Goal: Obtain resource: Download file/media

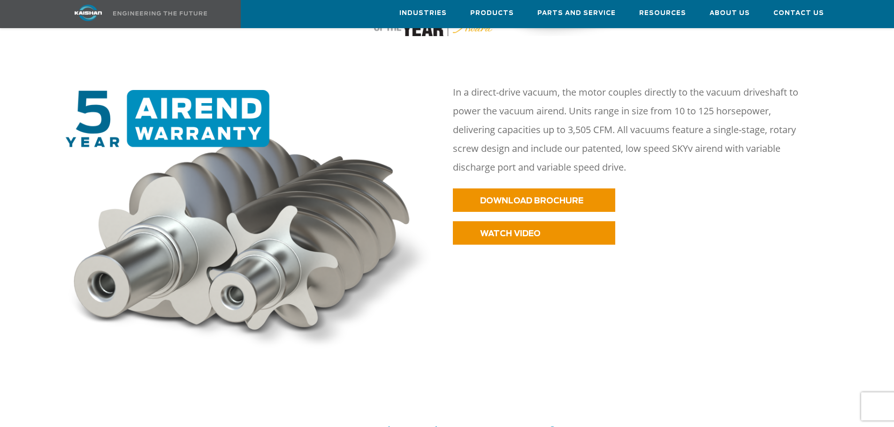
scroll to position [422, 0]
click at [492, 197] on span "DOWNLOAD BROCHURE" at bounding box center [519, 201] width 103 height 8
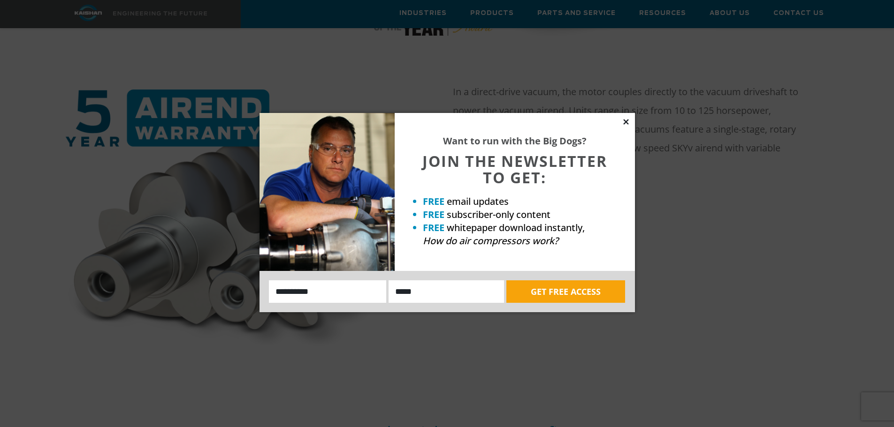
click at [623, 121] on icon at bounding box center [626, 122] width 8 height 8
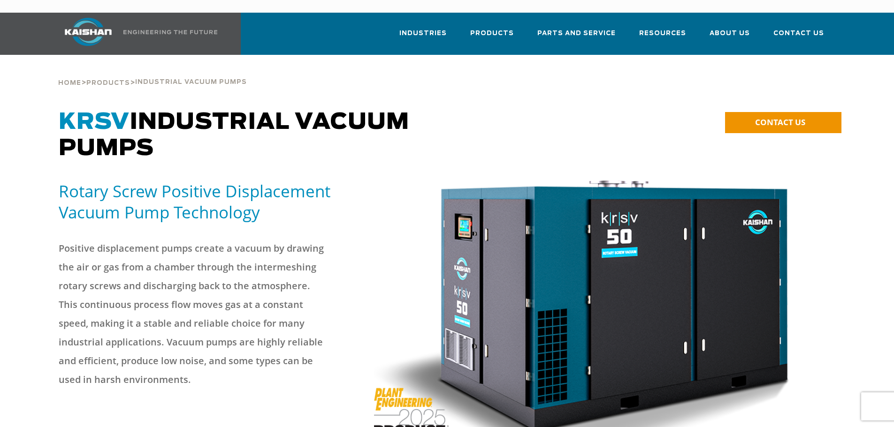
scroll to position [0, 0]
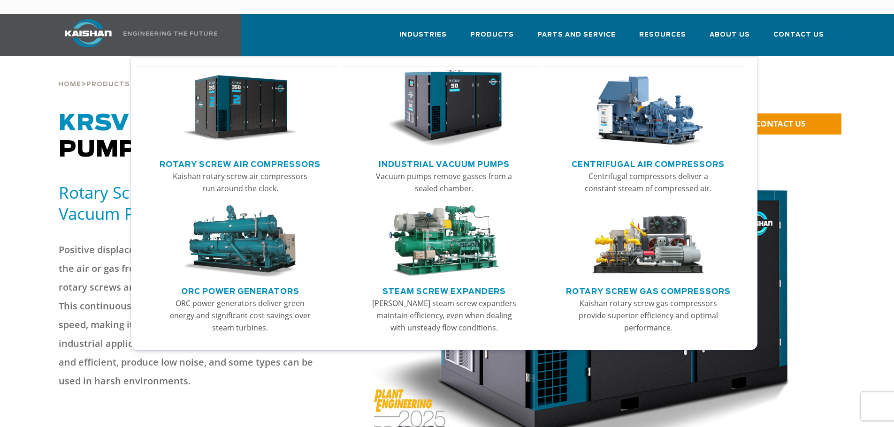
click at [462, 156] on link "Industrial Vacuum Pumps" at bounding box center [444, 163] width 131 height 14
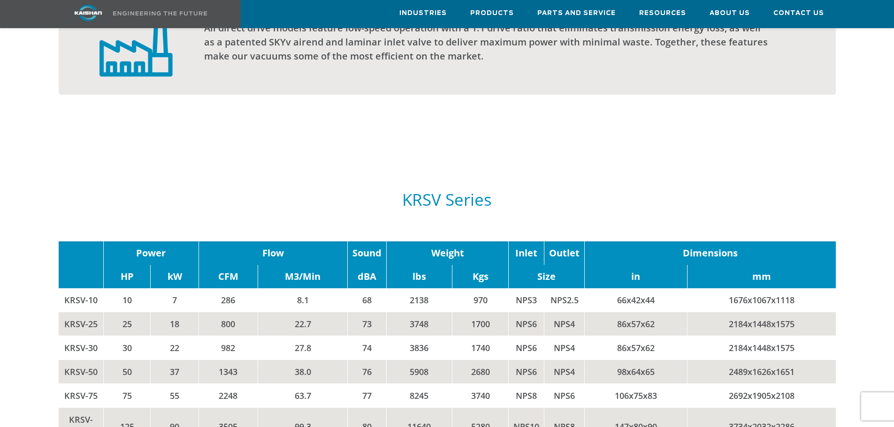
scroll to position [797, 0]
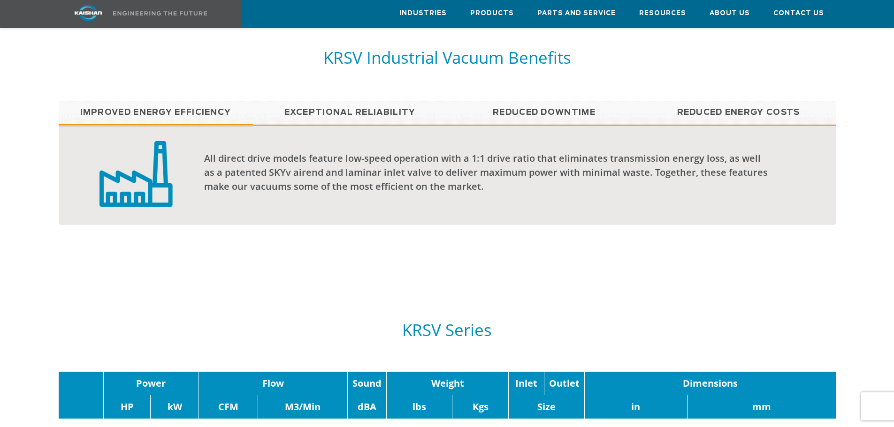
click at [373, 101] on link "Exceptional reliability" at bounding box center [350, 112] width 194 height 23
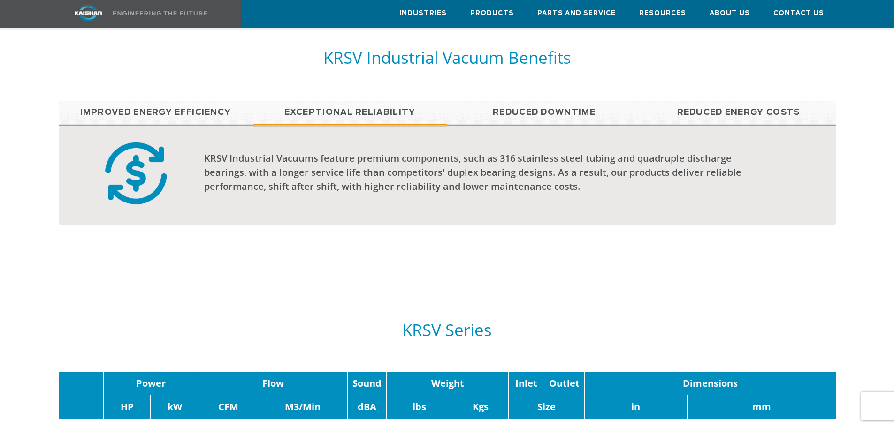
click at [507, 101] on link "Reduced Downtime" at bounding box center [544, 112] width 194 height 23
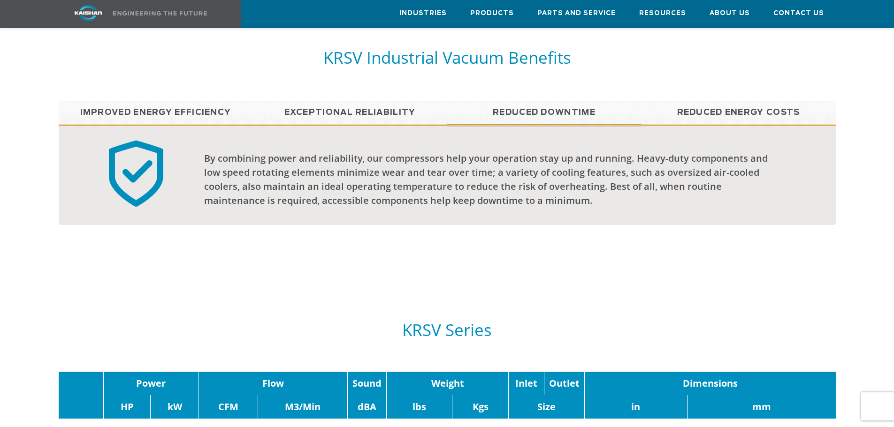
click at [196, 101] on link "Improved Energy Efficiency" at bounding box center [156, 112] width 194 height 23
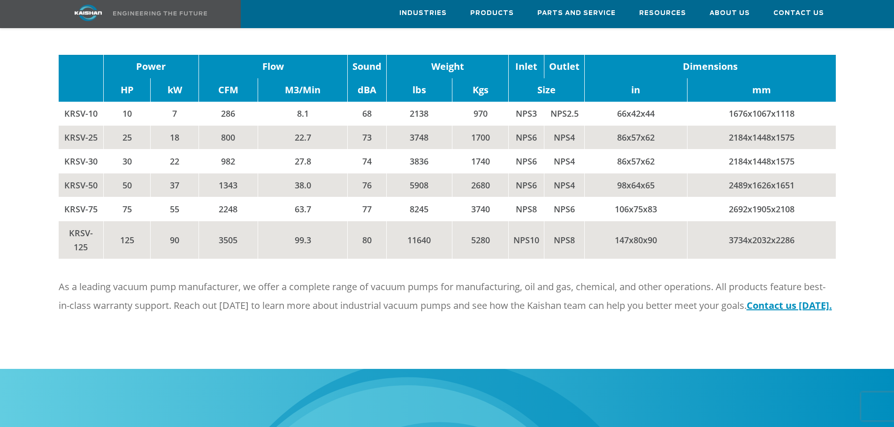
scroll to position [1126, 0]
